Goal: Task Accomplishment & Management: Manage account settings

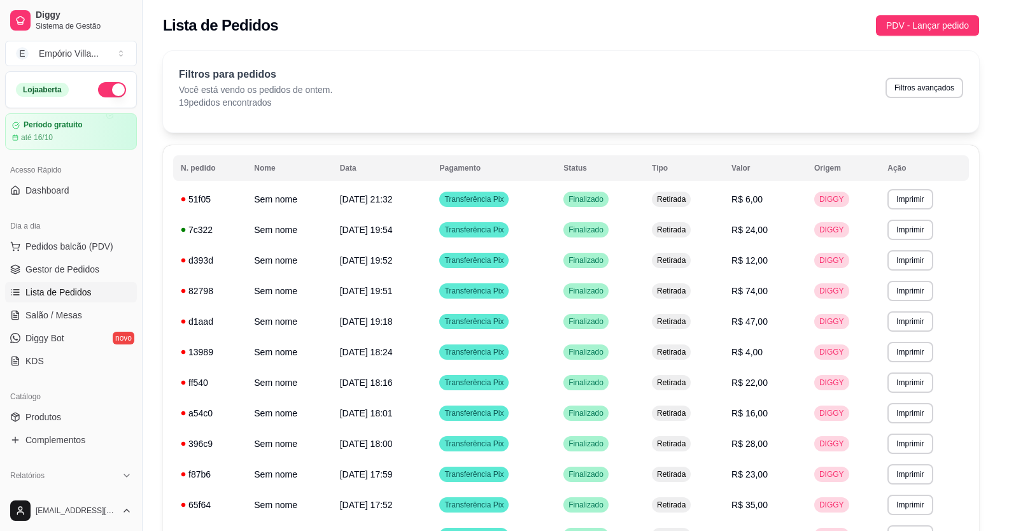
select select "1"
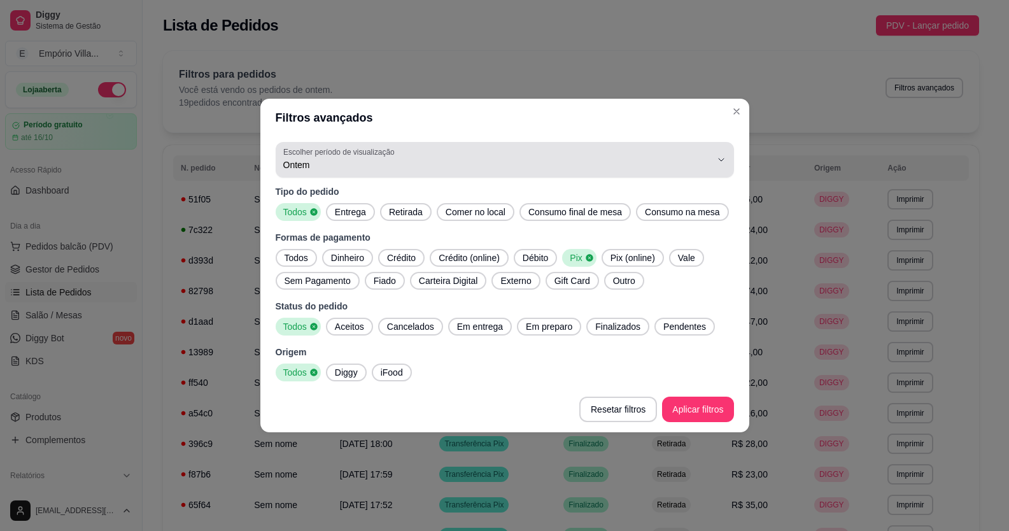
click at [327, 164] on span "Ontem" at bounding box center [497, 165] width 428 height 13
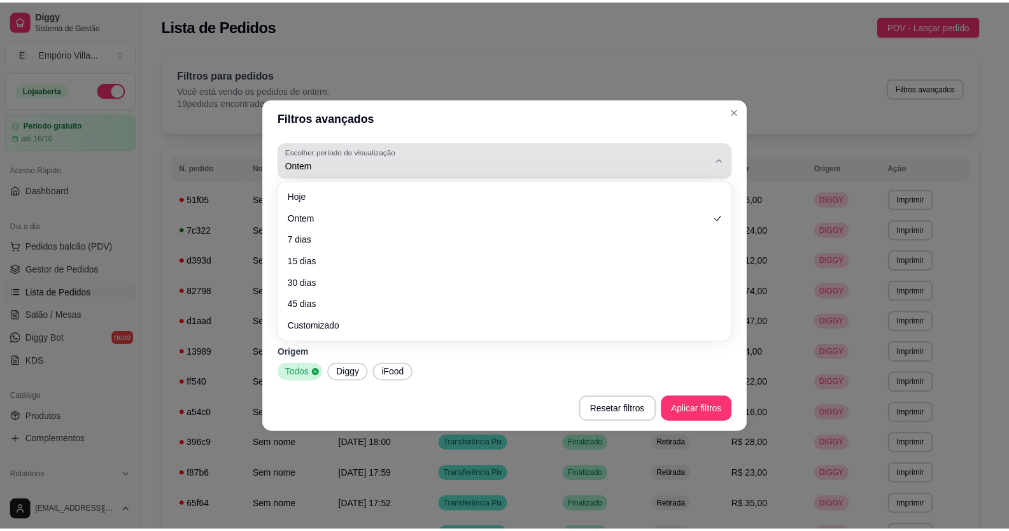
scroll to position [191, 0]
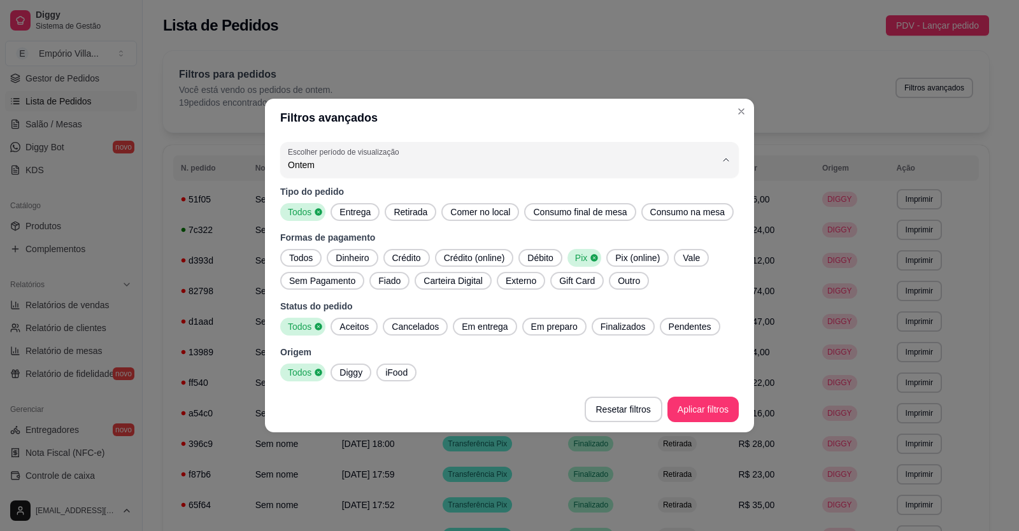
click at [312, 197] on span "Hoje" at bounding box center [503, 195] width 408 height 12
type input "0"
select select "0"
click at [300, 194] on span "Hoje" at bounding box center [503, 195] width 408 height 12
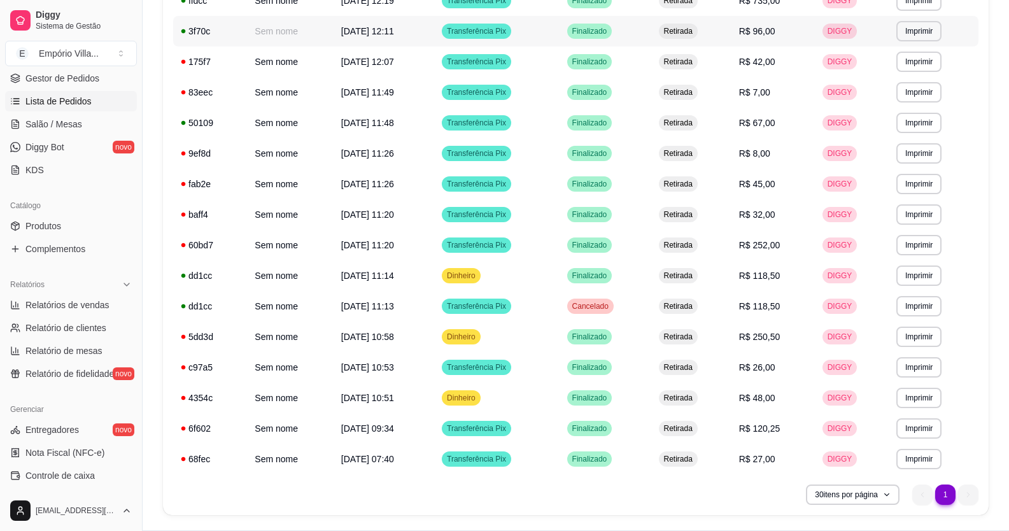
scroll to position [418, 0]
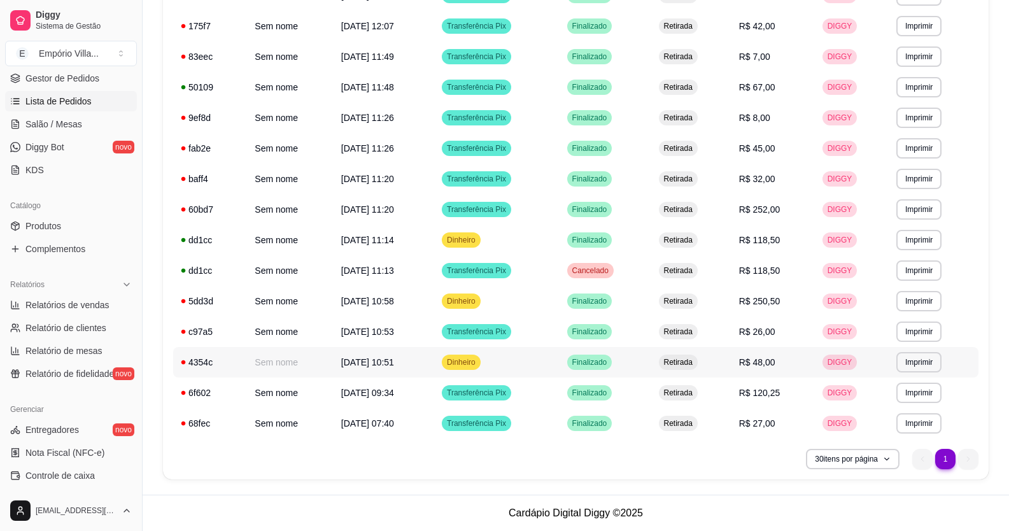
click at [753, 355] on td "R$ 48,00" at bounding box center [772, 362] width 83 height 31
click at [539, 423] on td "Transferência Pix" at bounding box center [496, 423] width 125 height 31
click at [534, 369] on td "Dinheiro" at bounding box center [496, 362] width 125 height 31
click at [698, 306] on div "Retirada" at bounding box center [678, 300] width 39 height 15
click at [761, 266] on span "R$ 118,50" at bounding box center [759, 270] width 41 height 10
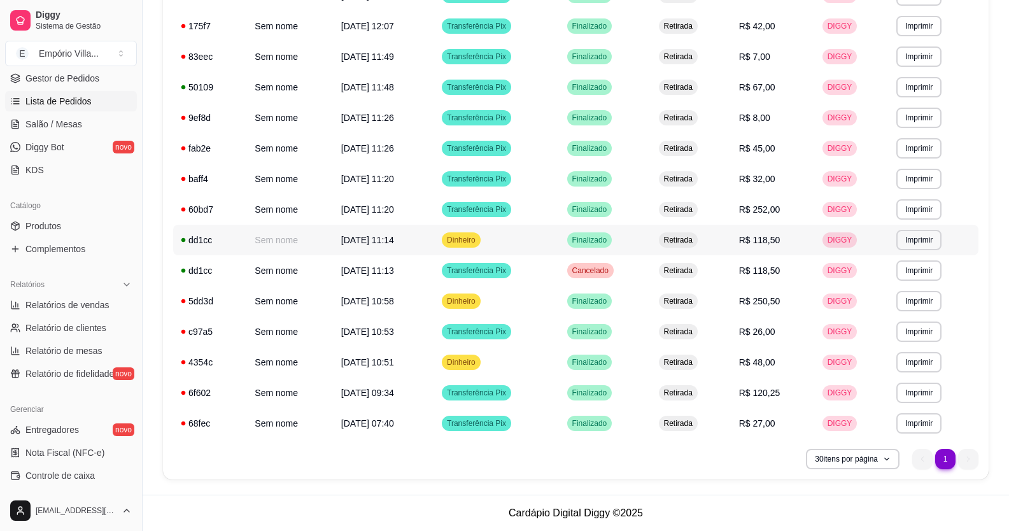
click at [646, 242] on td "Finalizado" at bounding box center [606, 240] width 92 height 31
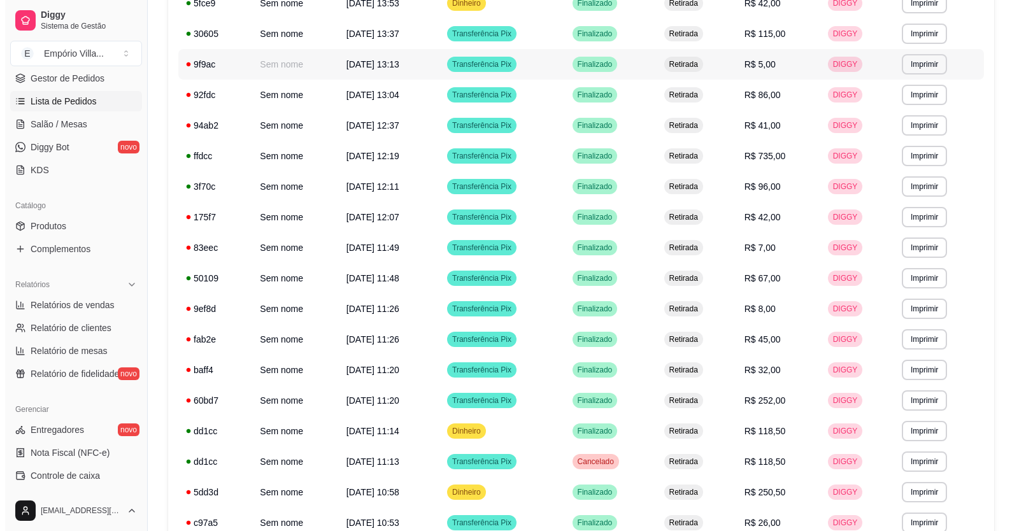
scroll to position [163, 0]
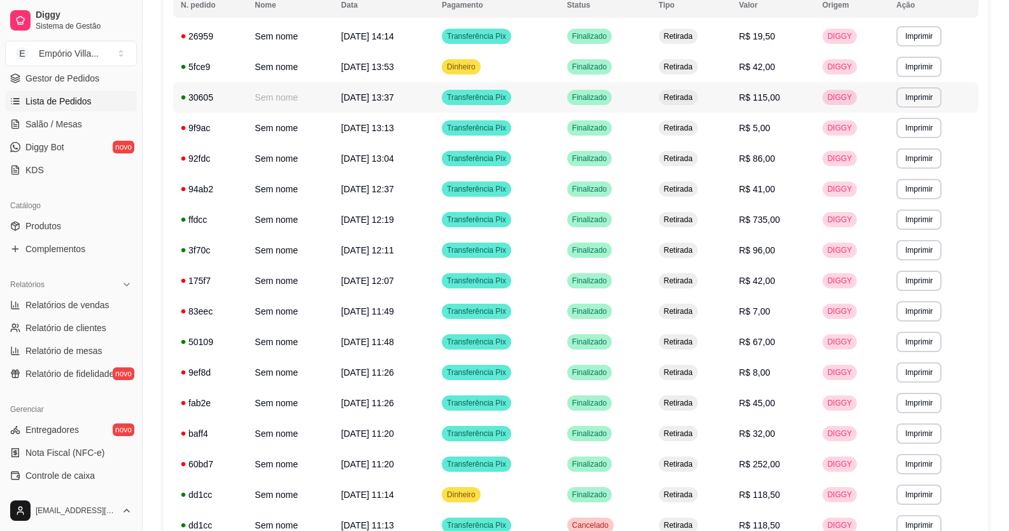
click at [629, 97] on td "Finalizado" at bounding box center [606, 97] width 92 height 31
click at [763, 66] on span "R$ 42,00" at bounding box center [757, 67] width 36 height 10
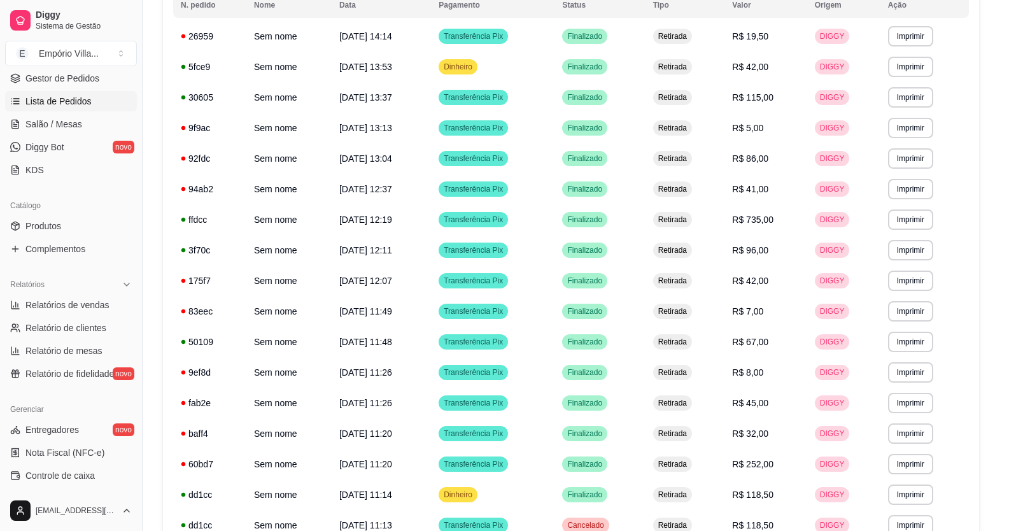
click at [807, 171] on td "R$ 86,00" at bounding box center [765, 158] width 82 height 31
click at [676, 71] on span "Retirada" at bounding box center [673, 67] width 34 height 10
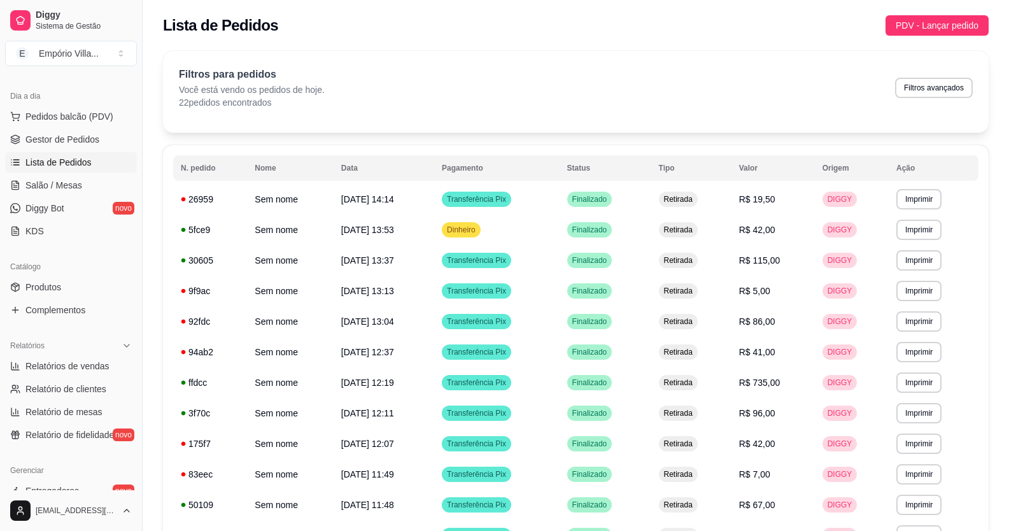
scroll to position [64, 0]
